Goal: Browse casually

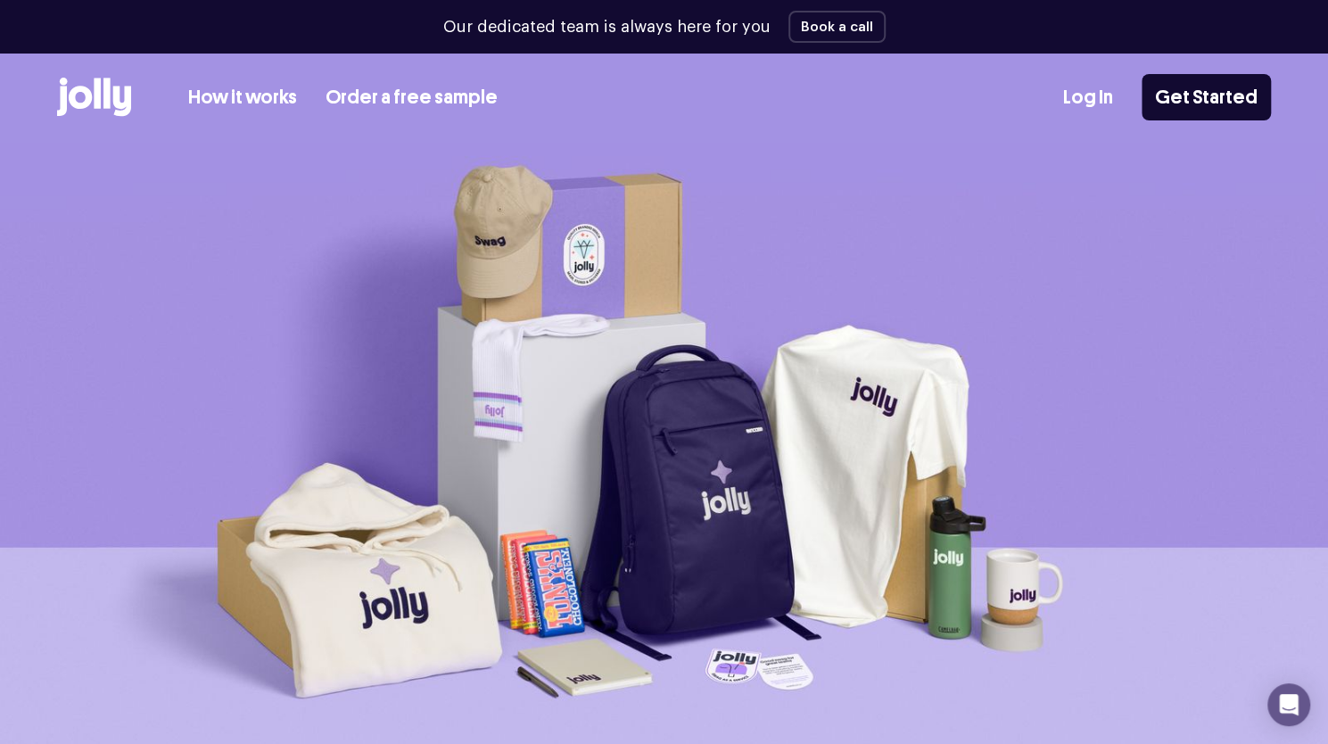
click at [382, 95] on link "Order a free sample" at bounding box center [412, 97] width 172 height 29
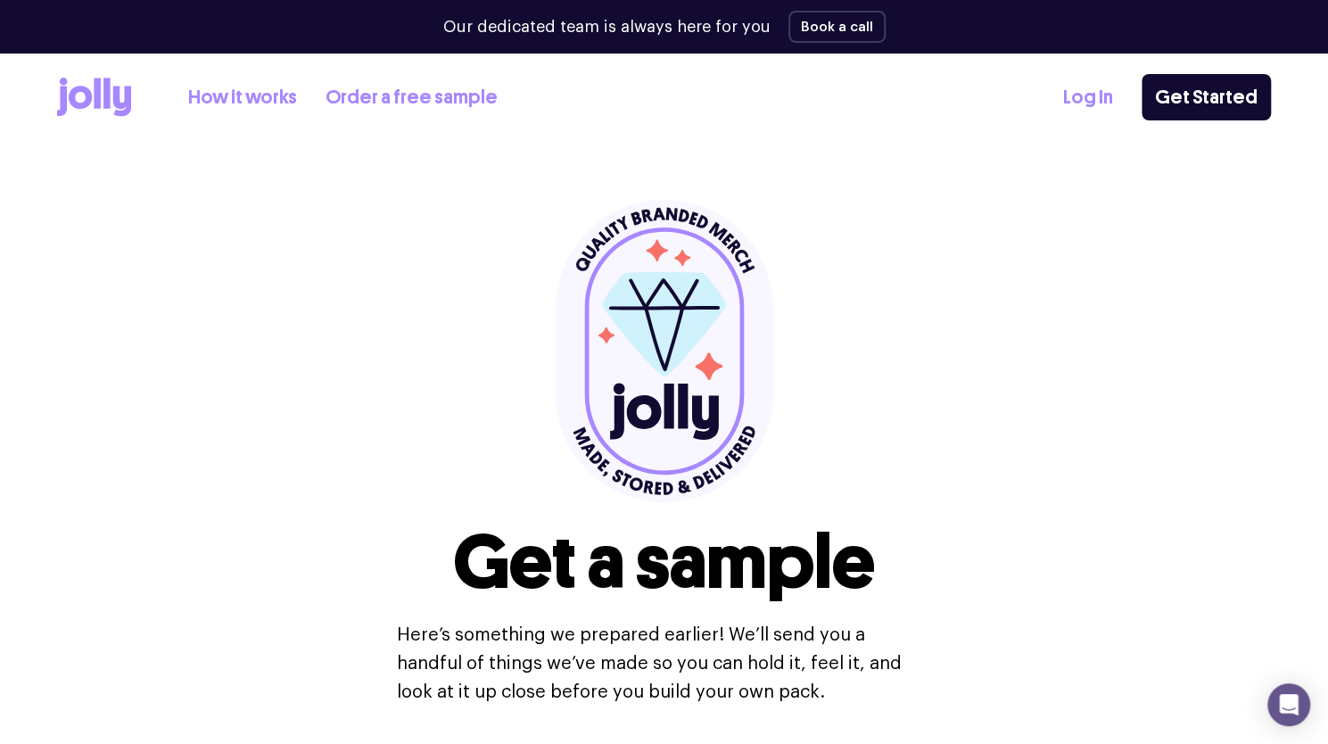
click at [256, 92] on link "How it works" at bounding box center [242, 97] width 109 height 29
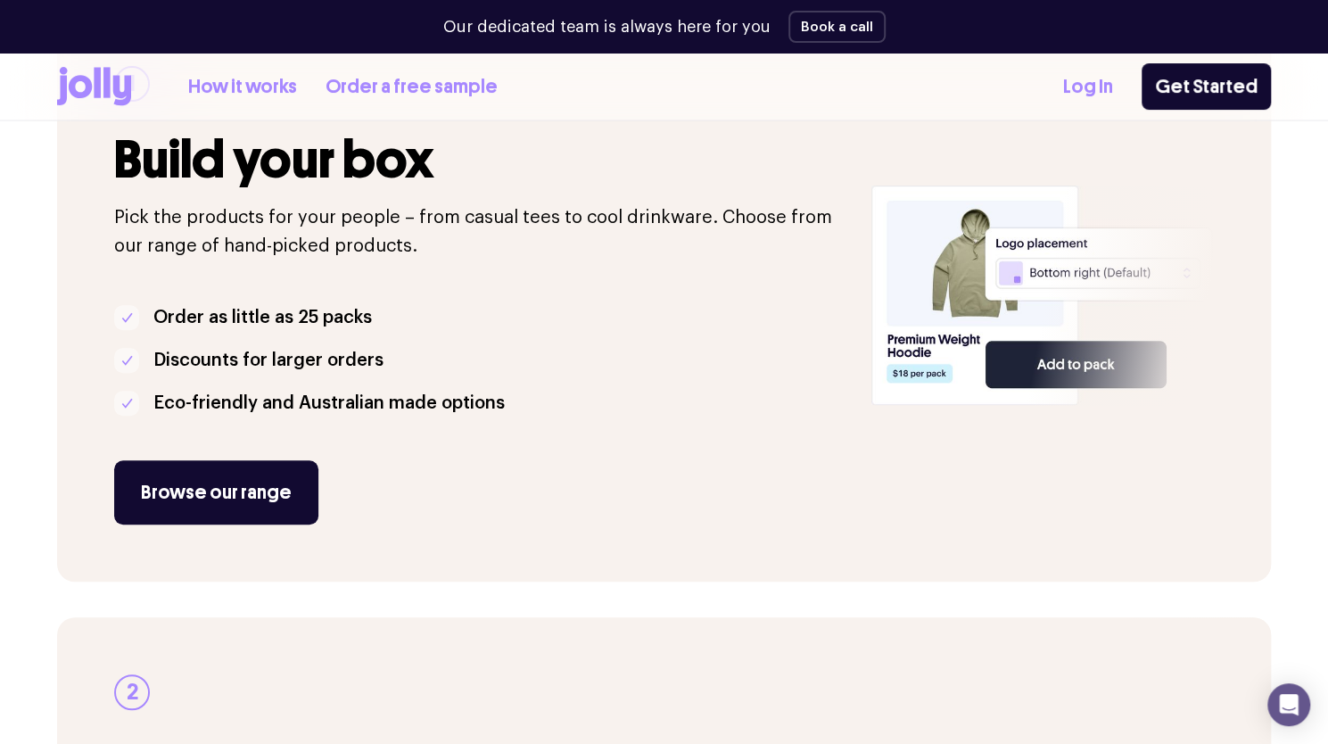
scroll to position [409, 0]
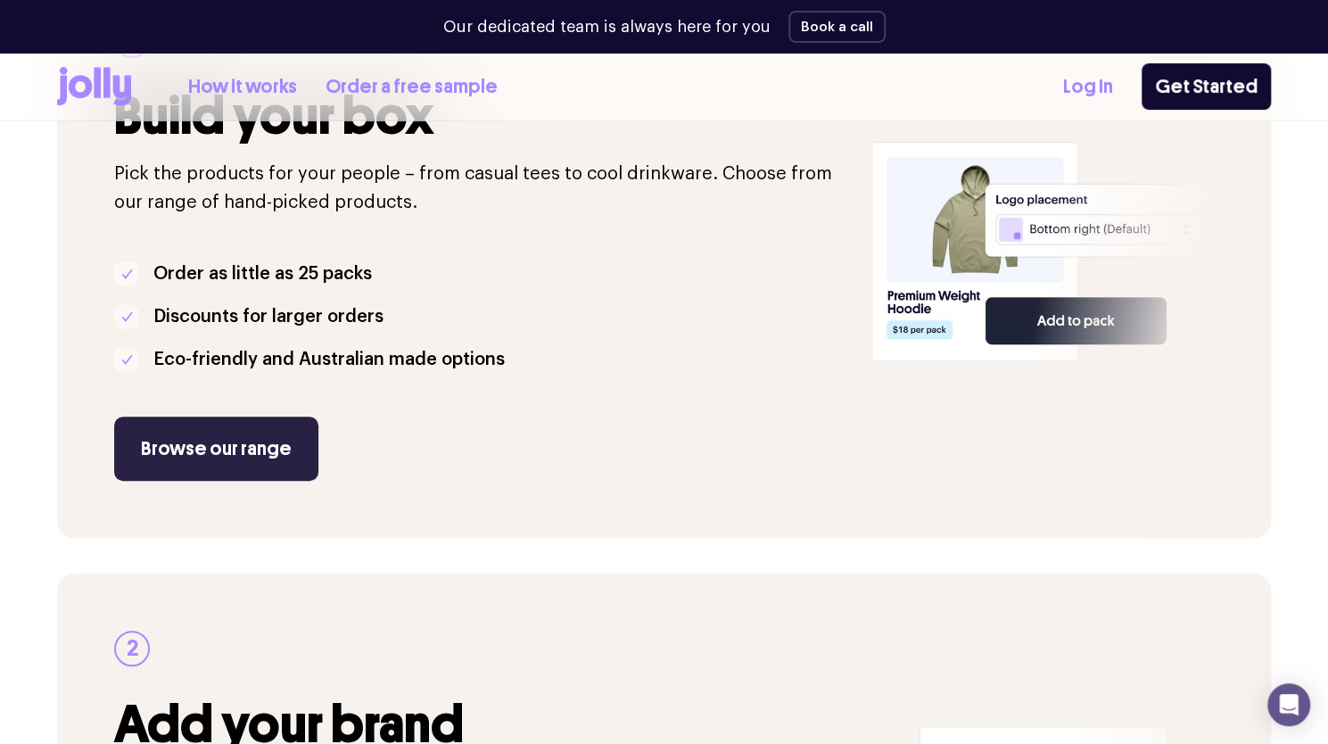
click at [260, 443] on link "Browse our range" at bounding box center [216, 449] width 204 height 64
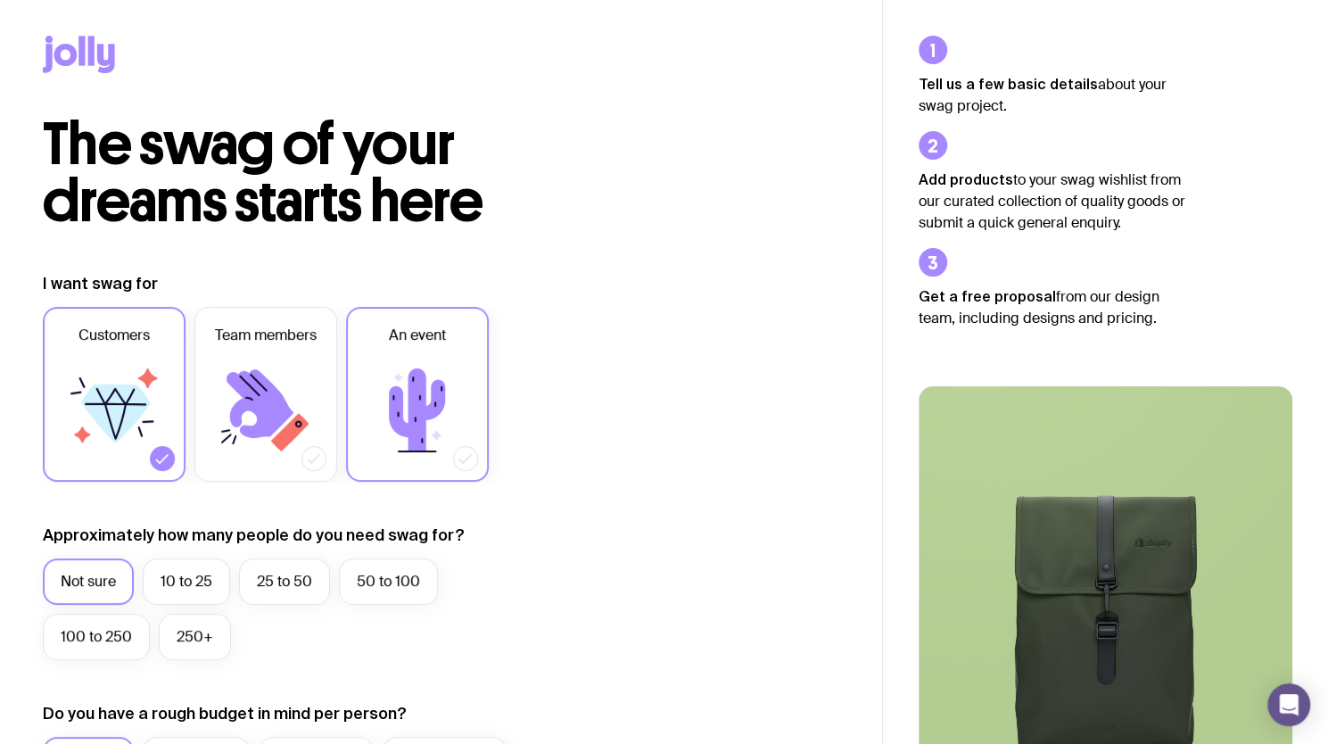
click at [404, 377] on icon at bounding box center [417, 410] width 107 height 107
click at [0, 0] on input "An event" at bounding box center [0, 0] width 0 height 0
click at [123, 420] on icon at bounding box center [115, 413] width 69 height 58
click at [0, 0] on input "Customers" at bounding box center [0, 0] width 0 height 0
